Goal: Transaction & Acquisition: Purchase product/service

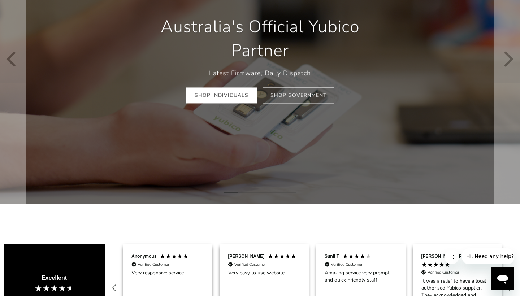
scroll to position [96, 0]
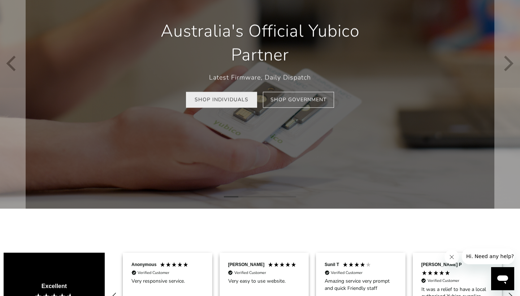
click at [244, 102] on link "Shop Individuals" at bounding box center [221, 100] width 71 height 16
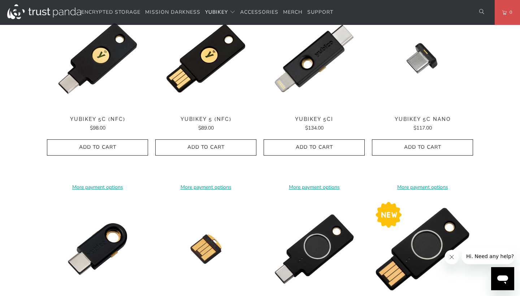
scroll to position [388, 0]
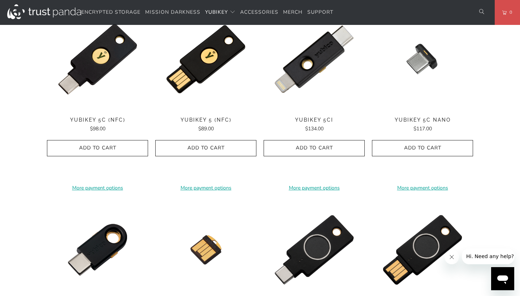
click at [412, 114] on div "**********" at bounding box center [422, 100] width 101 height 182
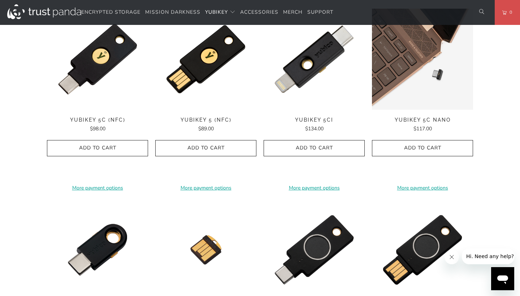
click at [417, 57] on img at bounding box center [422, 59] width 101 height 101
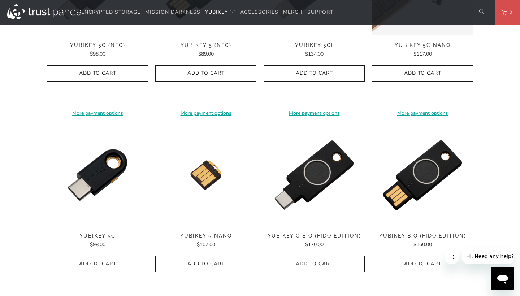
scroll to position [463, 0]
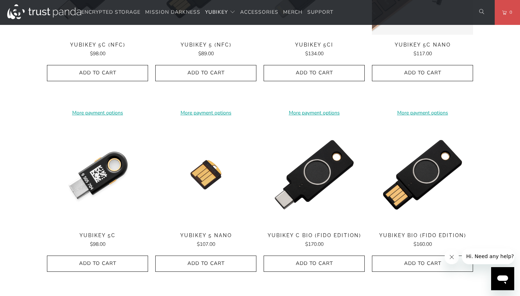
click at [105, 194] on img at bounding box center [97, 174] width 101 height 101
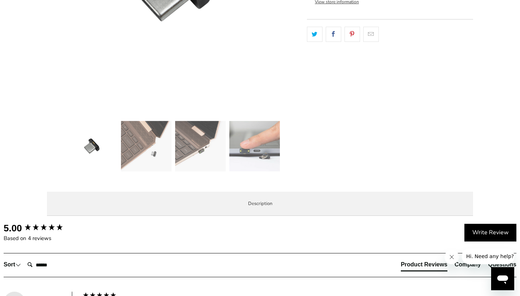
scroll to position [209, 0]
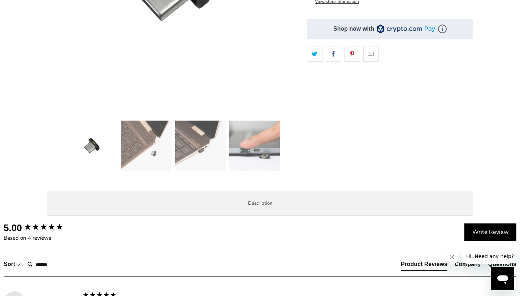
click at [261, 151] on img at bounding box center [254, 146] width 51 height 51
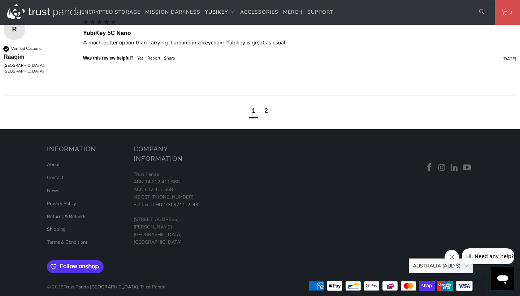
scroll to position [570, 0]
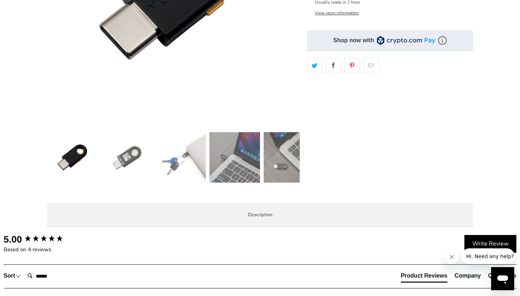
scroll to position [205, 0]
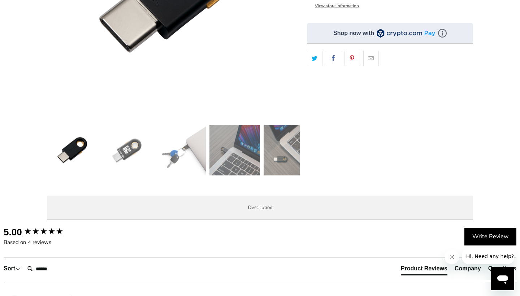
click at [172, 155] on img at bounding box center [180, 150] width 51 height 51
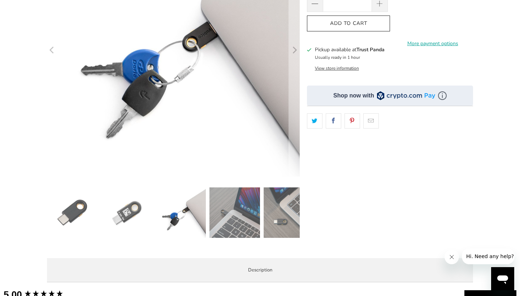
scroll to position [140, 0]
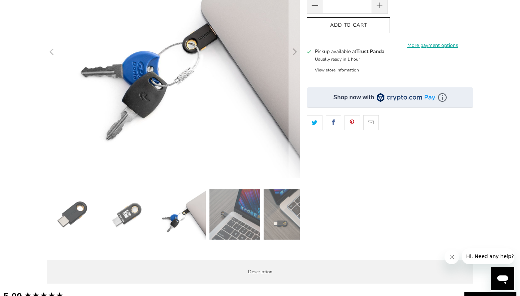
click at [228, 206] on img at bounding box center [235, 214] width 51 height 51
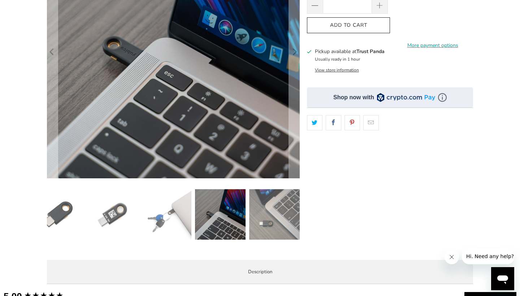
click at [278, 205] on img at bounding box center [274, 214] width 51 height 51
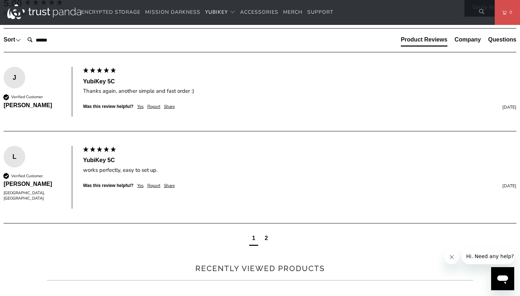
scroll to position [436, 0]
